Goal: Entertainment & Leisure: Browse casually

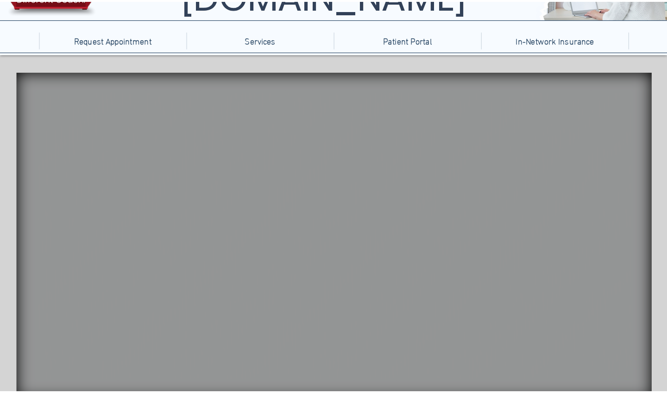
scroll to position [70, 0]
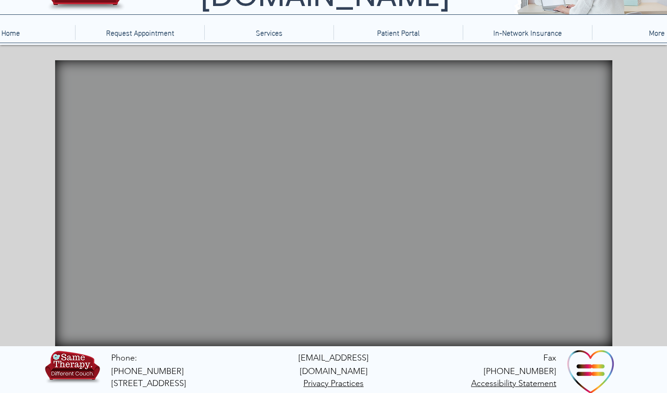
click at [554, 173] on video "Your Video Title Video Player" at bounding box center [333, 203] width 557 height 286
click at [551, 179] on video "Your Video Title Video Player" at bounding box center [333, 203] width 557 height 286
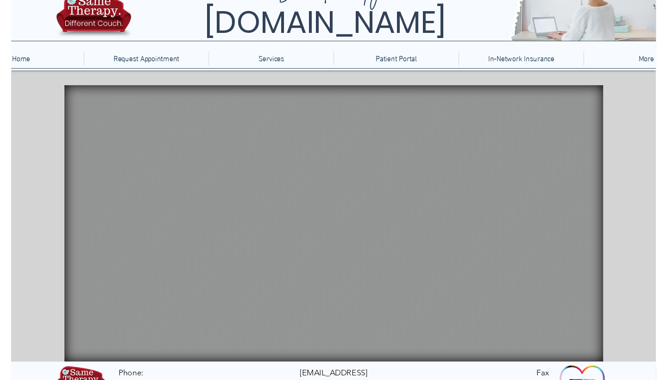
scroll to position [42, 0]
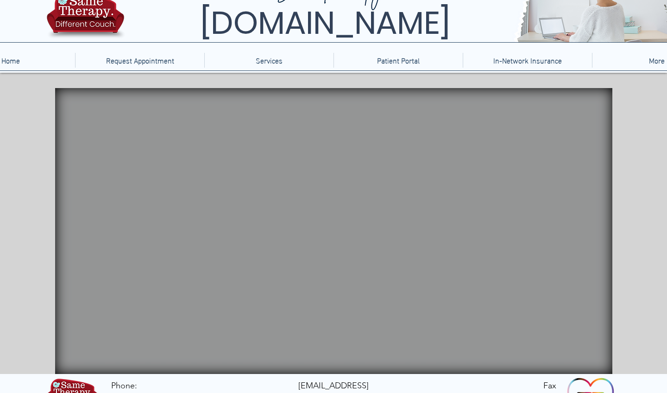
click at [560, 207] on icon "main content" at bounding box center [571, 202] width 27 height 27
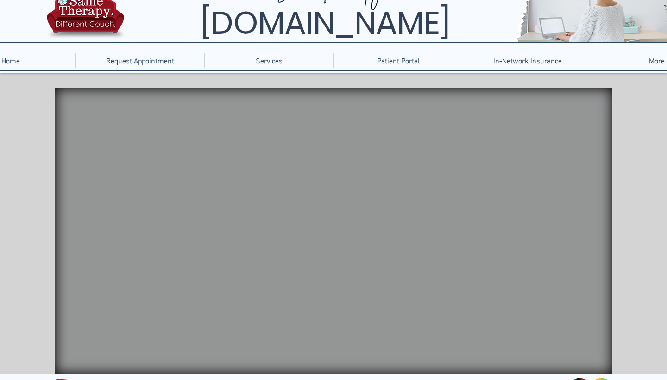
click at [560, 194] on icon "main content" at bounding box center [571, 202] width 27 height 27
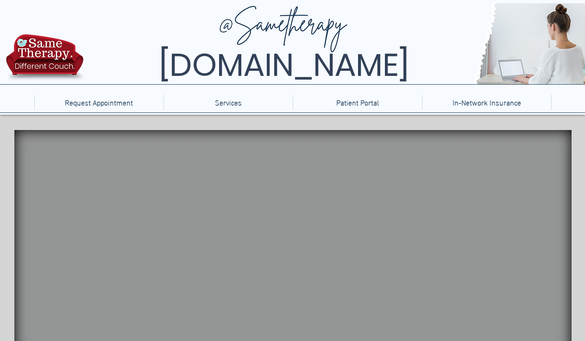
click at [493, 205] on icon "An image of an Etch-a-sketch toy that when clicked brings you to a physics game." at bounding box center [499, 204] width 36 height 24
click at [511, 163] on icon "An image of balloon animals that when clicked brings you to a balloon popping g…" at bounding box center [521, 160] width 67 height 31
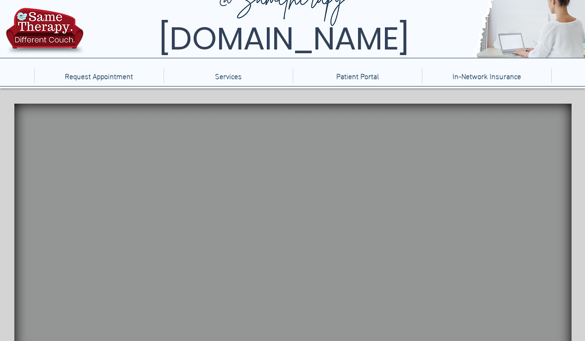
scroll to position [126, 0]
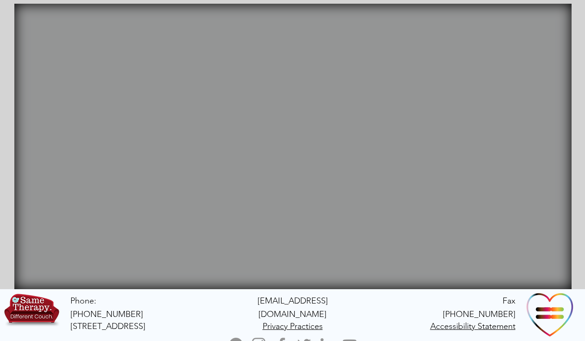
click at [510, 224] on video "Your Video Title Video Player" at bounding box center [292, 147] width 557 height 286
click at [45, 145] on icon "An image of a rain stick that when clicked does nothing" at bounding box center [54, 171] width 30 height 75
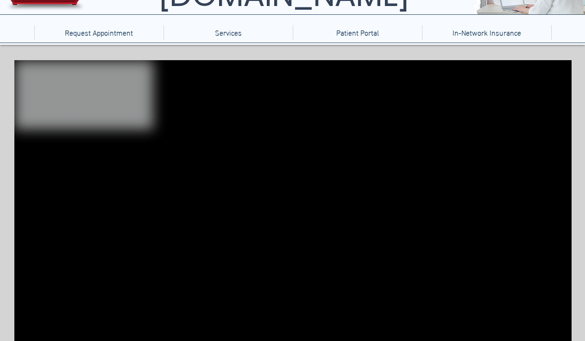
scroll to position [72, 0]
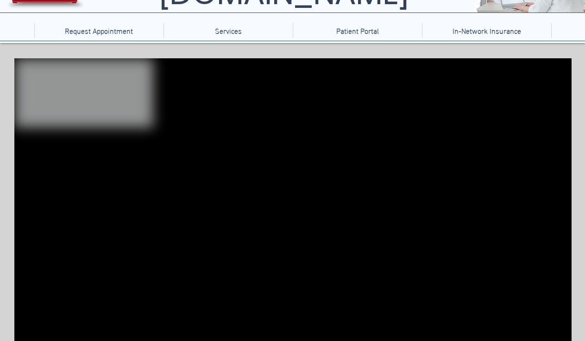
click at [468, 219] on icon "An image of a hashtag sign that when clicked brings you to a Jackson Pollock ga…" at bounding box center [480, 218] width 28 height 28
click at [338, 130] on video "Your Video Title Video Player" at bounding box center [292, 201] width 557 height 286
drag, startPoint x: 338, startPoint y: 130, endPoint x: 335, endPoint y: 124, distance: 7.2
click at [335, 124] on video "Your Video Title Video Player" at bounding box center [292, 201] width 557 height 286
click at [327, 127] on video "Your Video Title Video Player" at bounding box center [292, 201] width 557 height 286
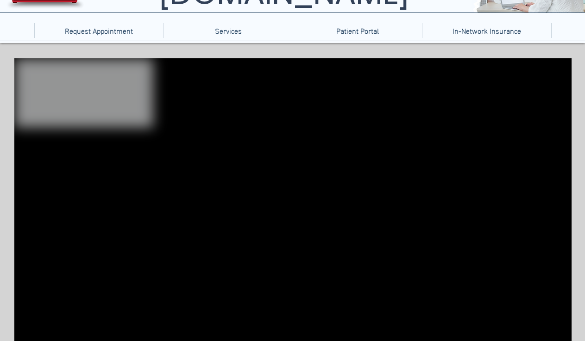
click at [327, 127] on video "Your Video Title Video Player" at bounding box center [292, 201] width 557 height 286
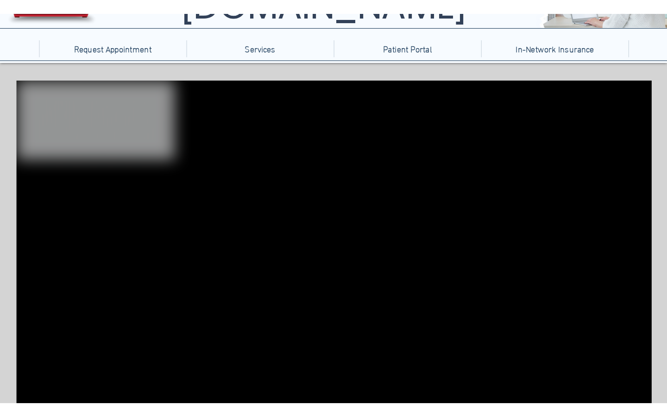
scroll to position [0, 0]
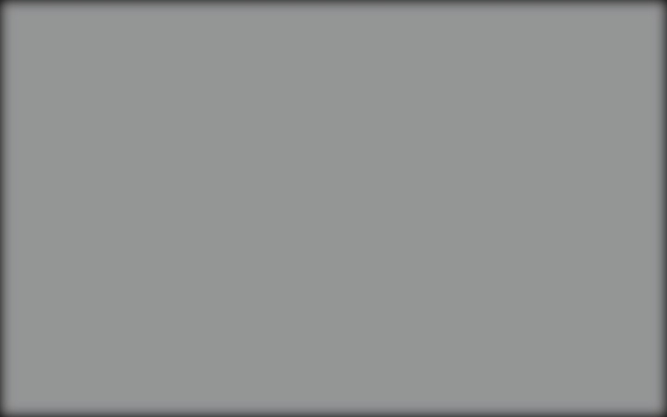
click at [376, 164] on video "Your Video Title Video Player" at bounding box center [333, 208] width 667 height 417
click at [226, 240] on video "Your Video Title Video Player" at bounding box center [333, 208] width 667 height 417
click at [224, 240] on video "Your Video Title Video Player" at bounding box center [333, 208] width 667 height 417
click at [223, 240] on video "Your Video Title Video Player" at bounding box center [333, 208] width 667 height 417
click at [214, 241] on video "Your Video Title Video Player" at bounding box center [333, 208] width 667 height 417
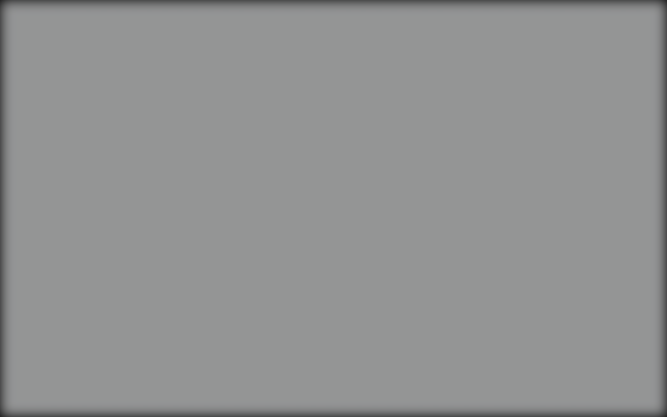
click at [214, 241] on video "Your Video Title Video Player" at bounding box center [333, 208] width 667 height 417
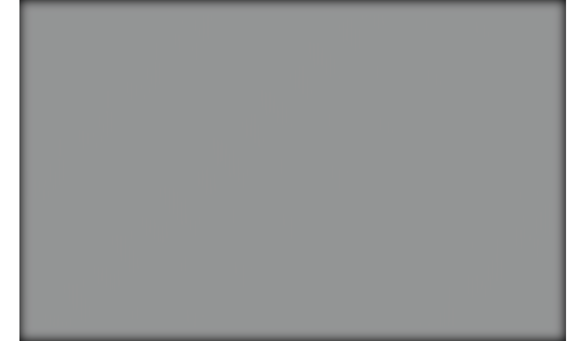
scroll to position [72, 0]
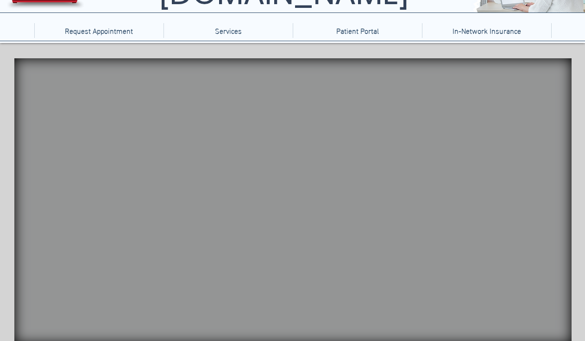
click at [178, 213] on icon "main content" at bounding box center [176, 207] width 12 height 96
click at [332, 202] on video "Your Video Title Video Player" at bounding box center [292, 201] width 557 height 286
click at [334, 203] on video "Your Video Title Video Player" at bounding box center [292, 201] width 557 height 286
click at [335, 249] on video "Your Video Title Video Player" at bounding box center [292, 201] width 557 height 286
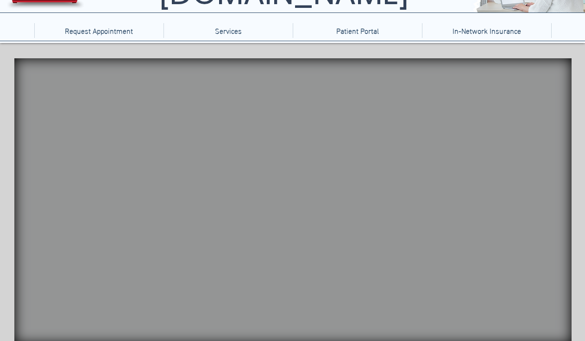
click at [331, 248] on video "Your Video Title Video Player" at bounding box center [292, 201] width 557 height 286
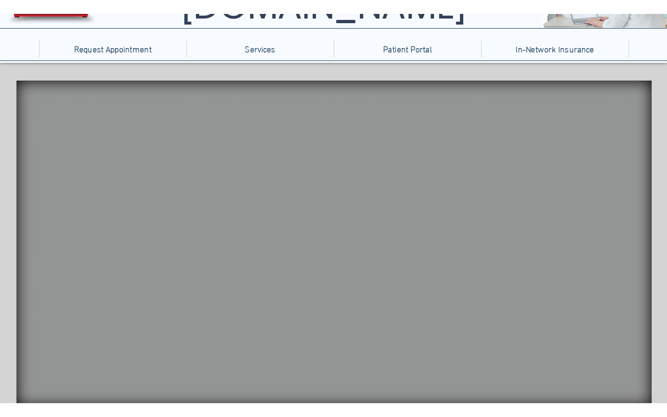
scroll to position [0, 0]
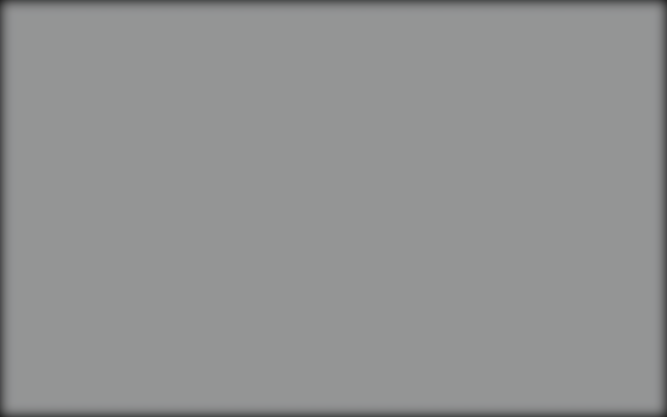
click at [503, 231] on video "Your Video Title Video Player" at bounding box center [333, 208] width 667 height 417
click at [580, 234] on video "Your Video Title Video Player" at bounding box center [333, 208] width 667 height 417
click at [581, 236] on video "Your Video Title Video Player" at bounding box center [333, 208] width 667 height 417
click at [584, 239] on video "Your Video Title Video Player" at bounding box center [333, 208] width 667 height 417
click at [584, 235] on video "Your Video Title Video Player" at bounding box center [333, 208] width 667 height 417
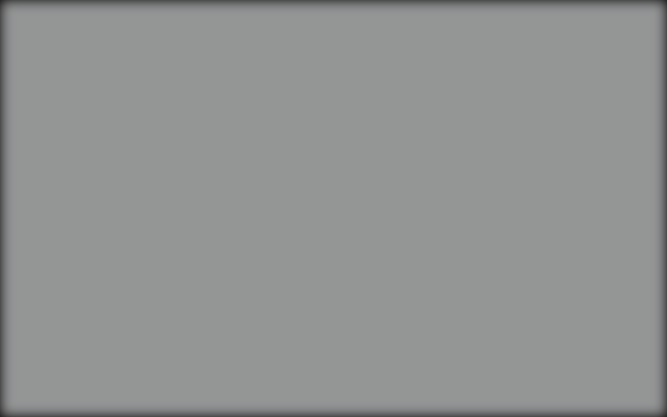
click at [584, 232] on video "Your Video Title Video Player" at bounding box center [333, 208] width 667 height 417
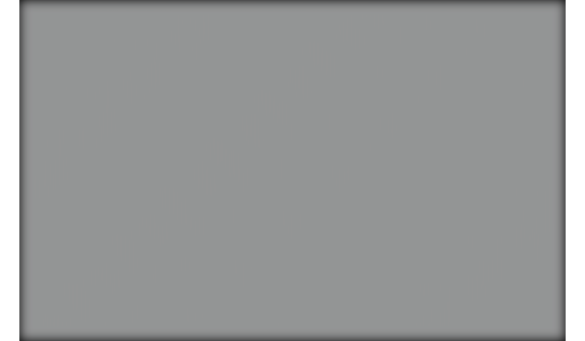
scroll to position [72, 0]
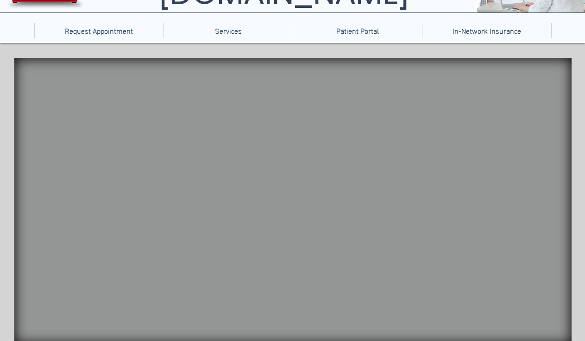
click at [525, 223] on icon "An image of wooden blocks that when clicked brings you to a Tangrams game." at bounding box center [535, 221] width 50 height 27
